Goal: Information Seeking & Learning: Learn about a topic

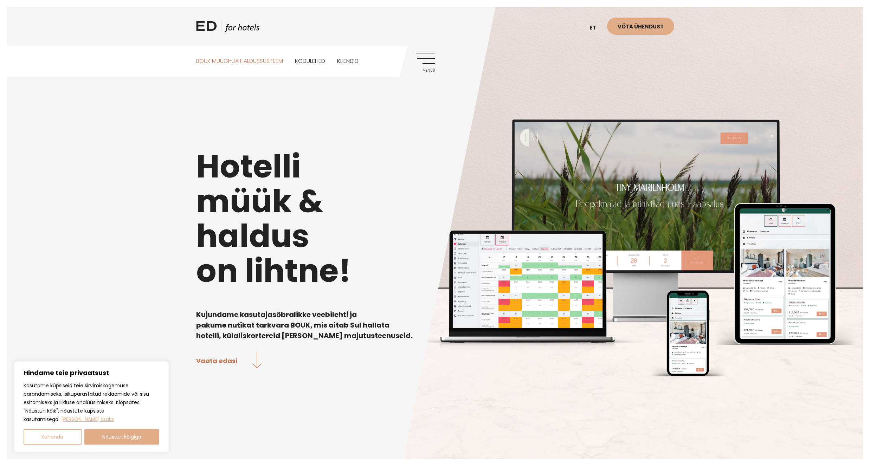
click at [259, 64] on link "BOUK MÜÜGI-JA HALDUSSÜSTEEM" at bounding box center [239, 61] width 87 height 31
click at [308, 60] on link "Kodulehed" at bounding box center [310, 61] width 30 height 31
click at [358, 62] on link "Kliendid" at bounding box center [347, 61] width 21 height 31
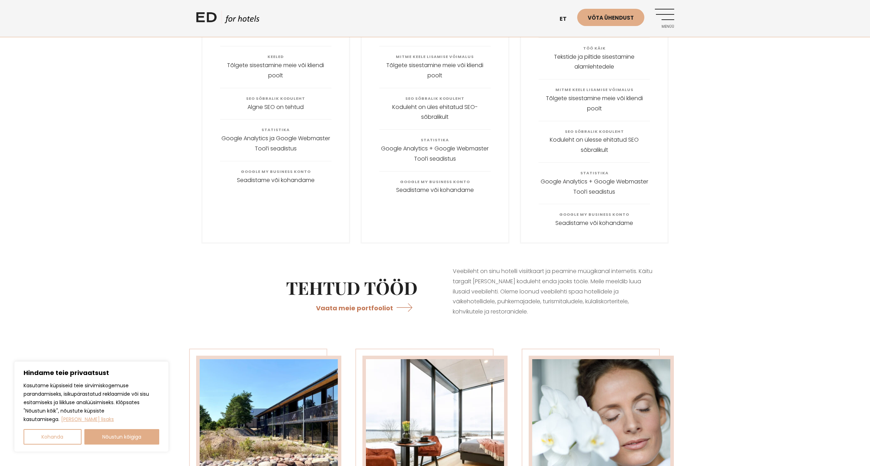
scroll to position [1096, 0]
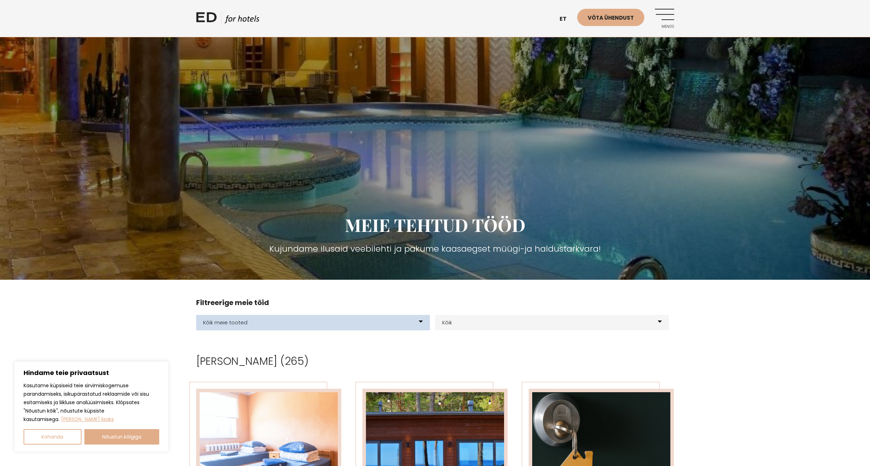
select select "200"
click at [196, 315] on select "Kõik meie tooted BOUK BOOKING BOUK PMS Kodulehed Näidis kodulehe kujunduspõhjad…" at bounding box center [313, 322] width 234 height 15
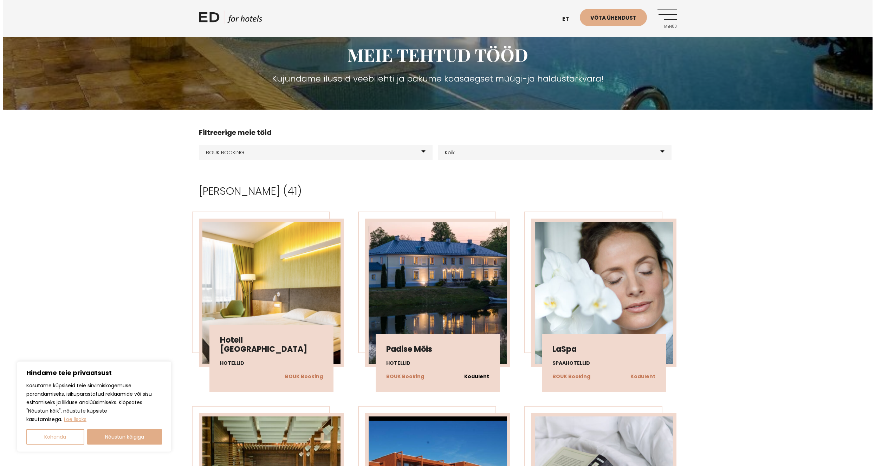
scroll to position [169, 0]
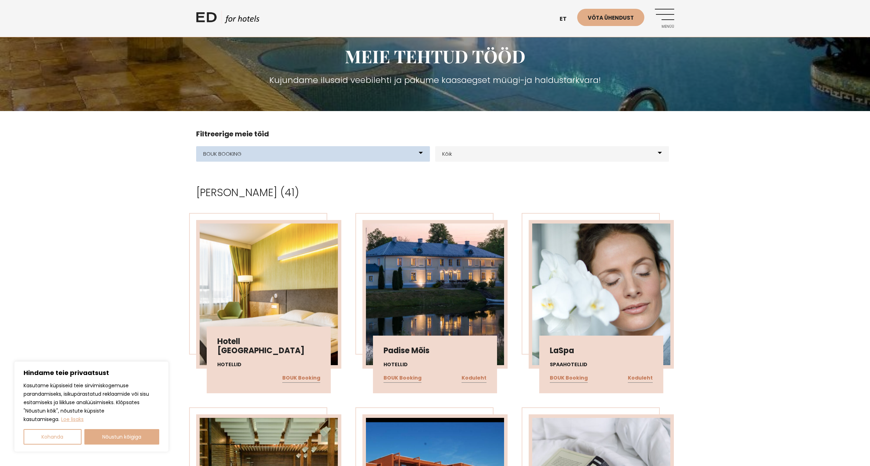
select select "199"
click at [196, 146] on select "Kõik meie tooted BOUK BOOKING BOUK PMS Kodulehed Näidis kodulehe kujunduspõhjad…" at bounding box center [313, 153] width 234 height 15
click at [669, 17] on link "Menüü" at bounding box center [664, 18] width 19 height 19
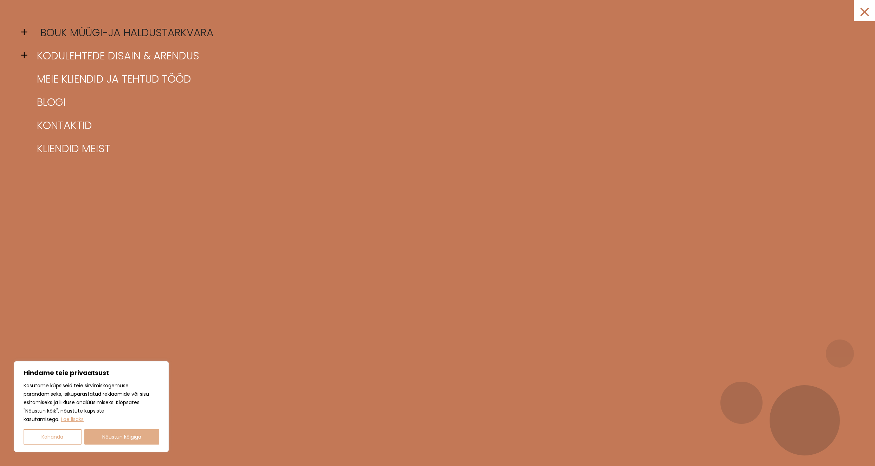
click at [154, 35] on link "BOUK müügi-ja haldustarkvara" at bounding box center [446, 32] width 822 height 23
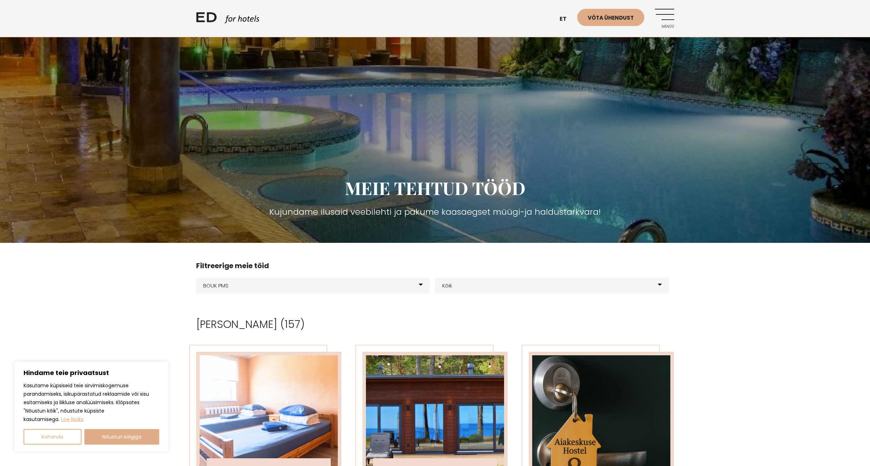
scroll to position [211, 0]
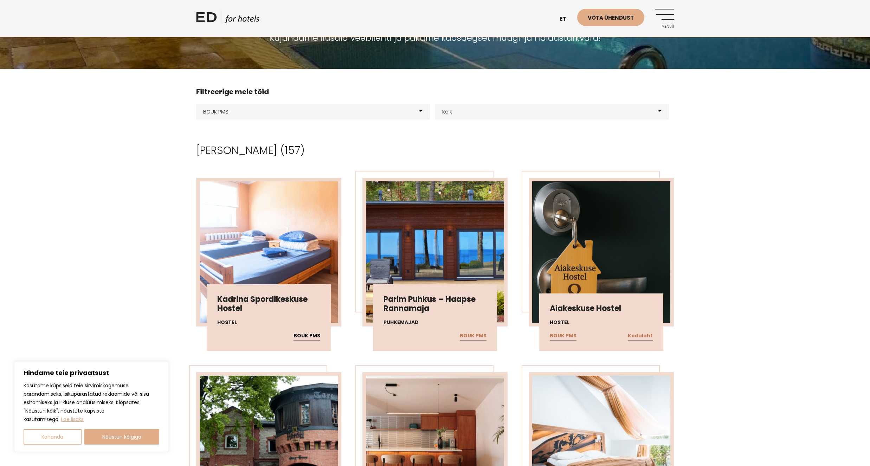
click at [303, 338] on link "BOUK PMS" at bounding box center [306, 335] width 27 height 9
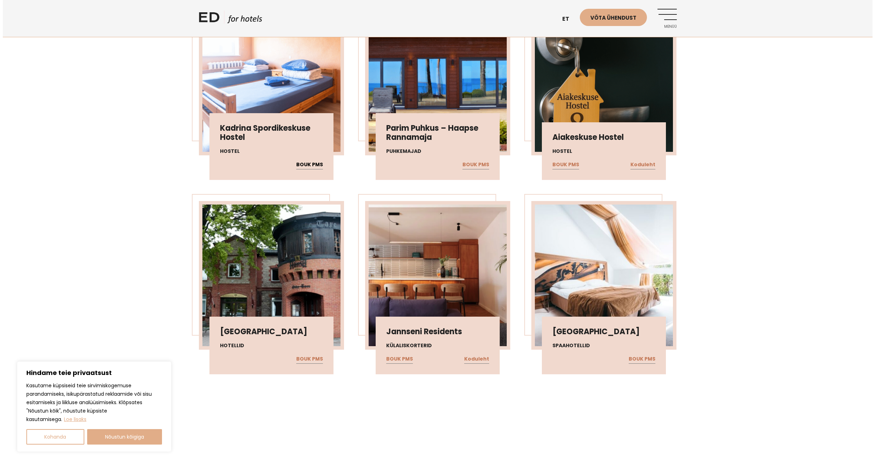
scroll to position [0, 0]
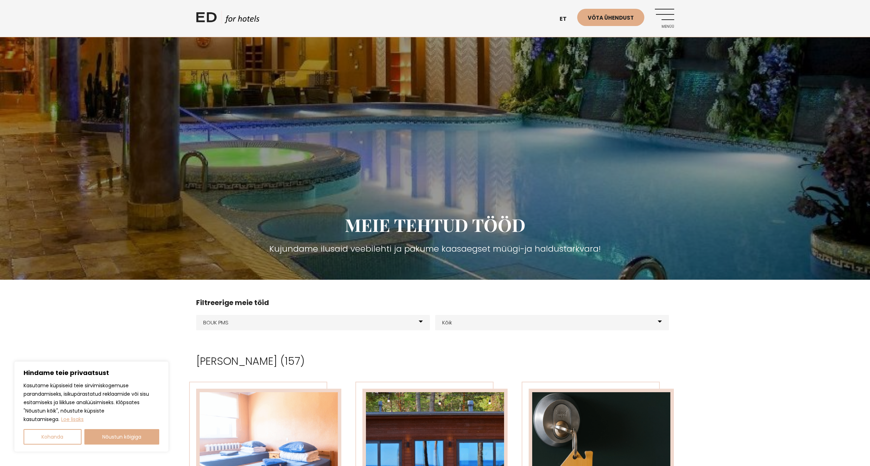
click at [669, 23] on link "Menüü" at bounding box center [664, 18] width 19 height 19
